Goal: Transaction & Acquisition: Book appointment/travel/reservation

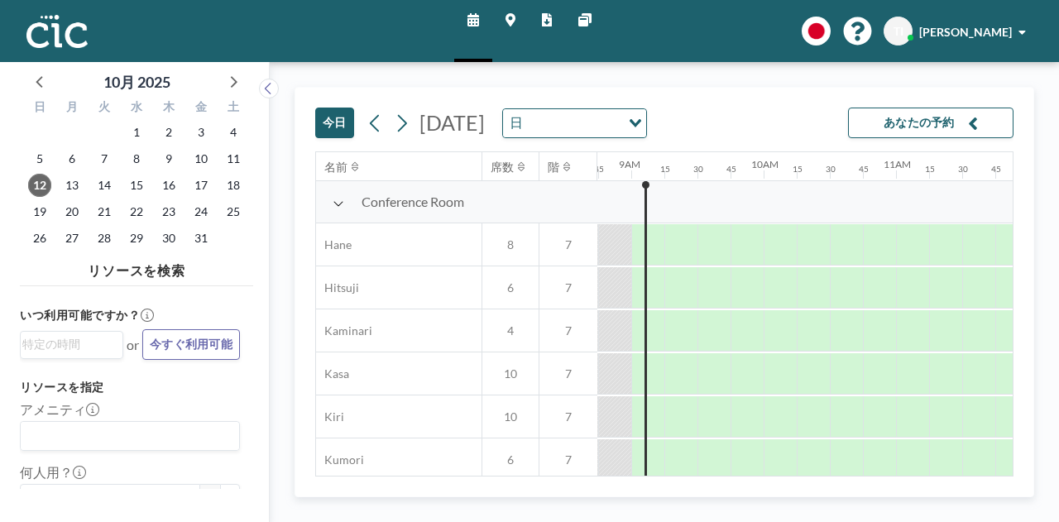
scroll to position [0, 1158]
click at [398, 130] on icon at bounding box center [402, 122] width 9 height 17
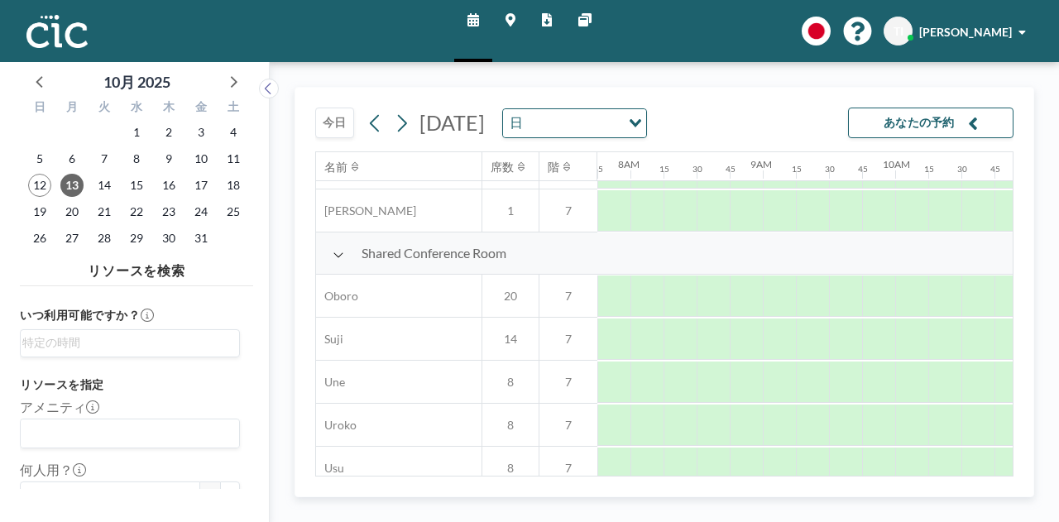
scroll to position [1240, 1025]
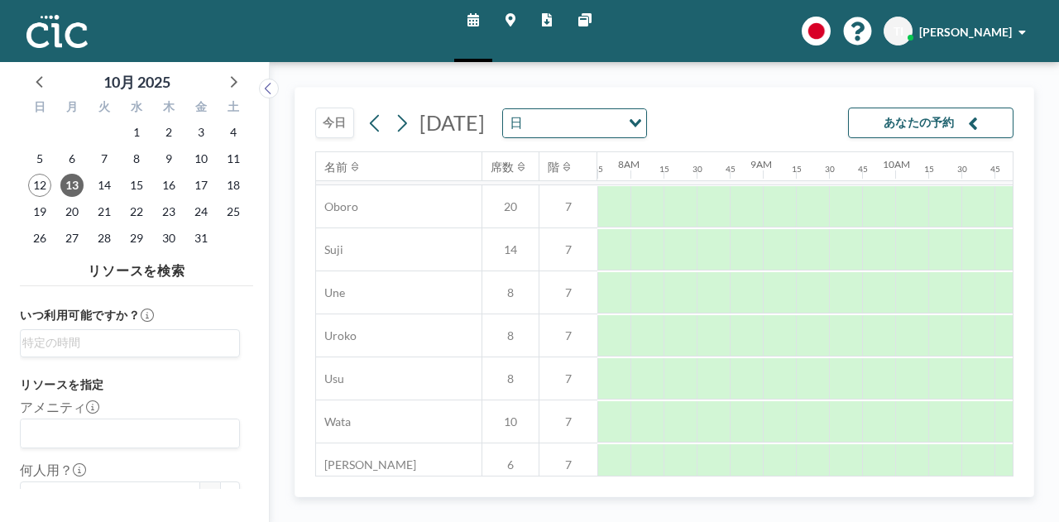
click at [1021, 279] on div "[DATE] [DATE] 日 Loading... あなたの予約 名前 席数 階 12AM 15 30 45 1AM 15 30 45 2AM 15 30 …" at bounding box center [663, 292] width 739 height 410
click at [914, 232] on div at bounding box center [911, 249] width 33 height 41
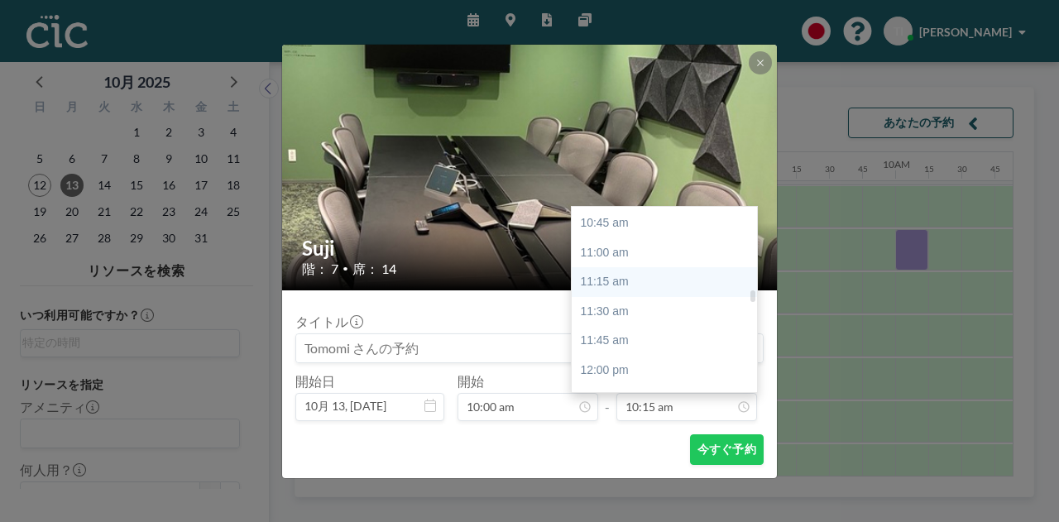
scroll to position [1289, 0]
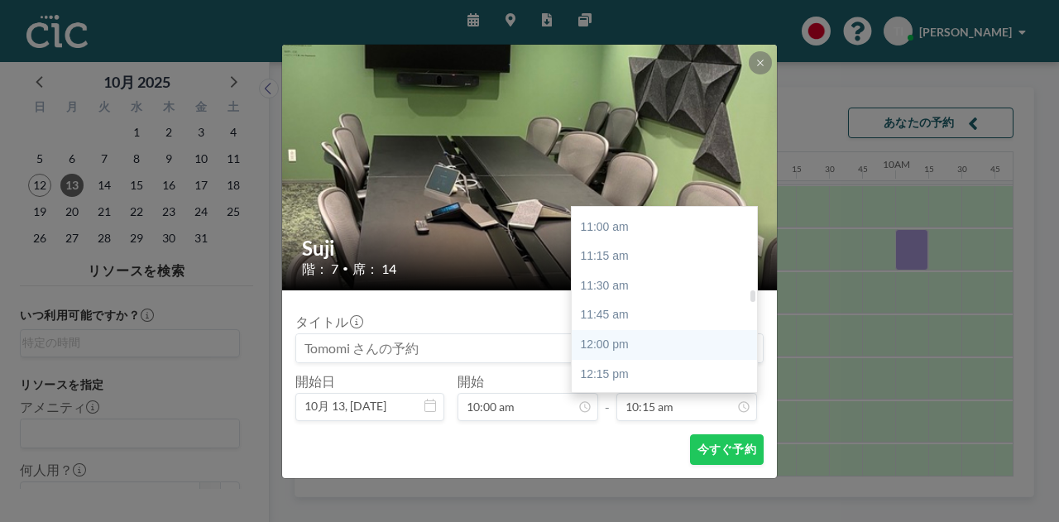
click at [625, 353] on div "12:00 pm" at bounding box center [668, 345] width 194 height 30
type input "12:00 pm"
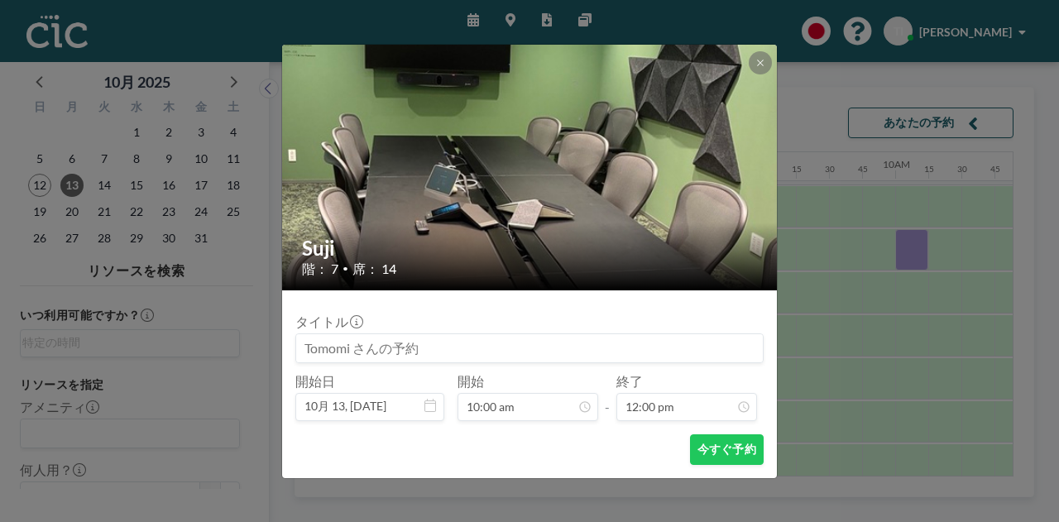
scroll to position [1413, 0]
click at [615, 447] on div "今すぐ予約" at bounding box center [529, 449] width 468 height 31
click at [758, 61] on icon at bounding box center [760, 63] width 6 height 6
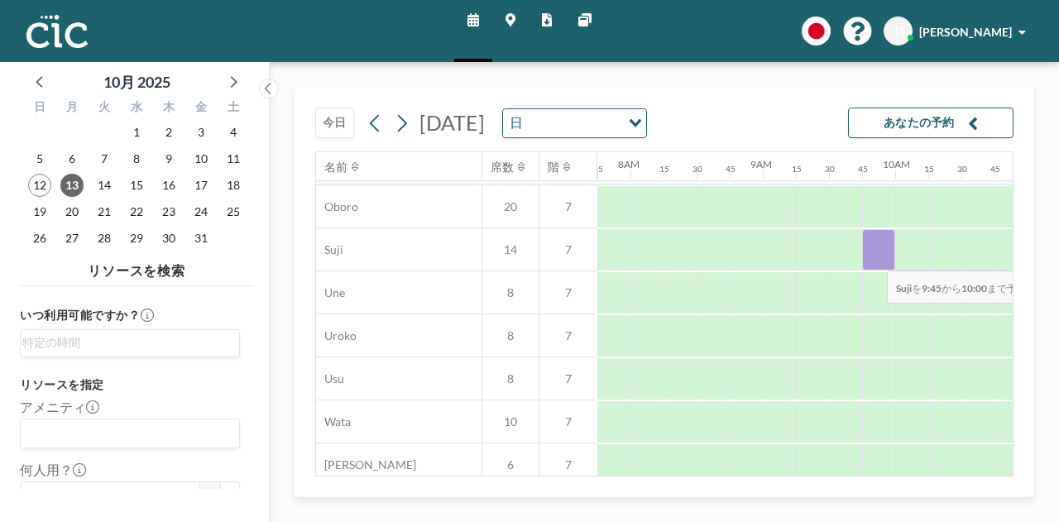
click at [873, 258] on div at bounding box center [878, 249] width 33 height 41
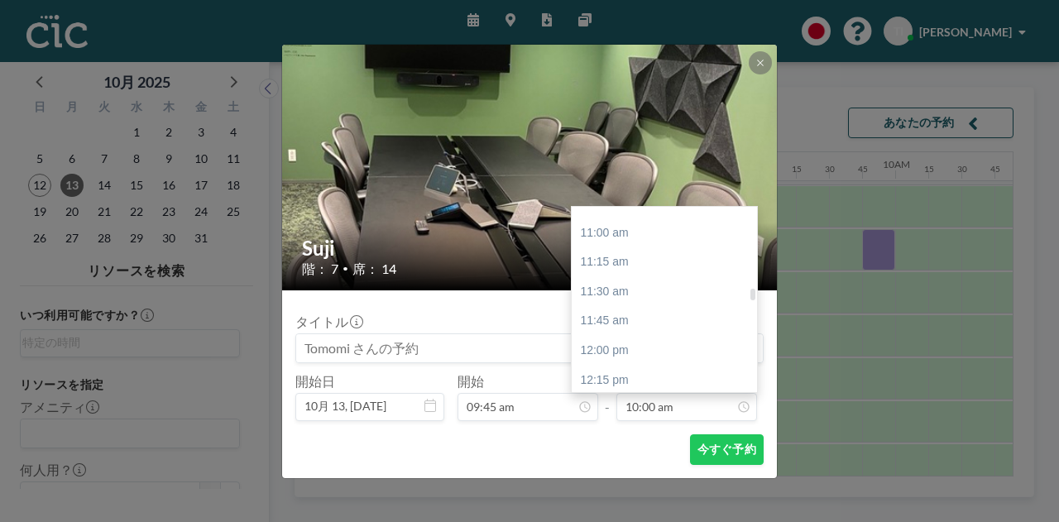
scroll to position [1260, 0]
click at [650, 345] on div "11:45 am" at bounding box center [668, 344] width 194 height 30
type input "11:45 am"
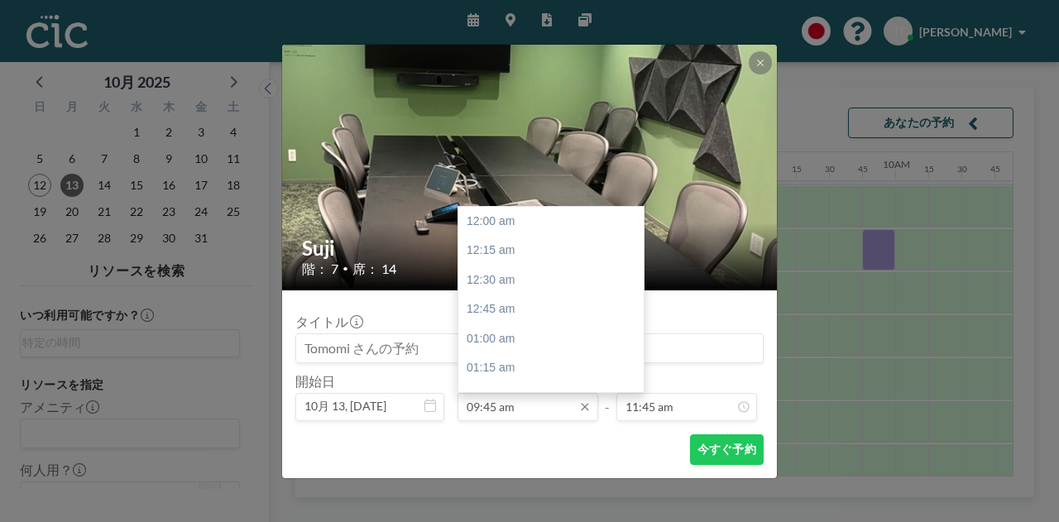
scroll to position [1148, 0]
click at [533, 408] on input "09:45 am" at bounding box center [527, 407] width 141 height 28
click at [547, 247] on div "10:00 am" at bounding box center [555, 251] width 194 height 30
type input "10:00 am"
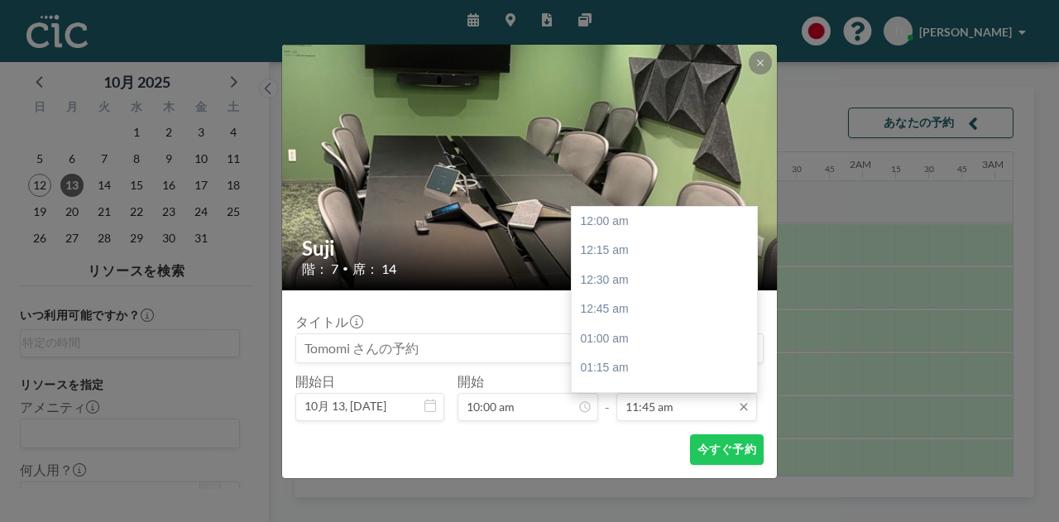
scroll to position [1384, 0]
click at [698, 413] on input "11:45 am" at bounding box center [686, 407] width 141 height 28
click at [634, 252] on div "12:00 pm" at bounding box center [668, 251] width 194 height 30
type input "12:00 pm"
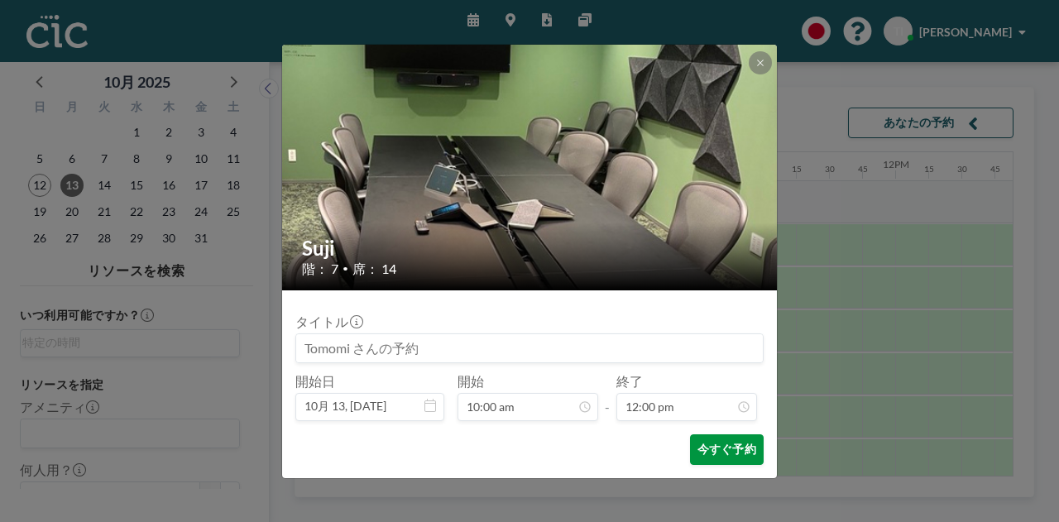
scroll to position [1413, 0]
click at [723, 450] on button "今すぐ予約" at bounding box center [727, 449] width 74 height 31
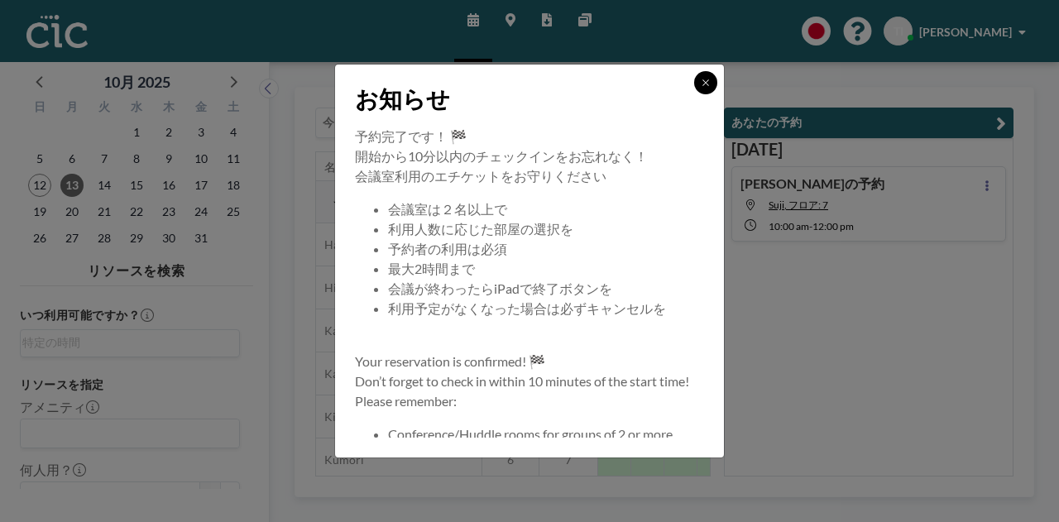
click at [705, 89] on button at bounding box center [705, 82] width 23 height 23
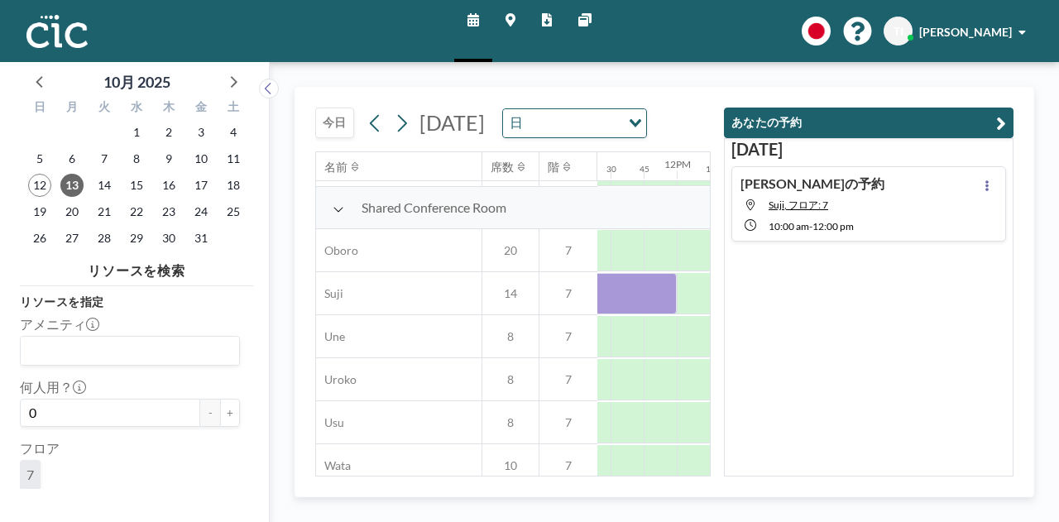
scroll to position [1197, 1514]
